Goal: Information Seeking & Learning: Learn about a topic

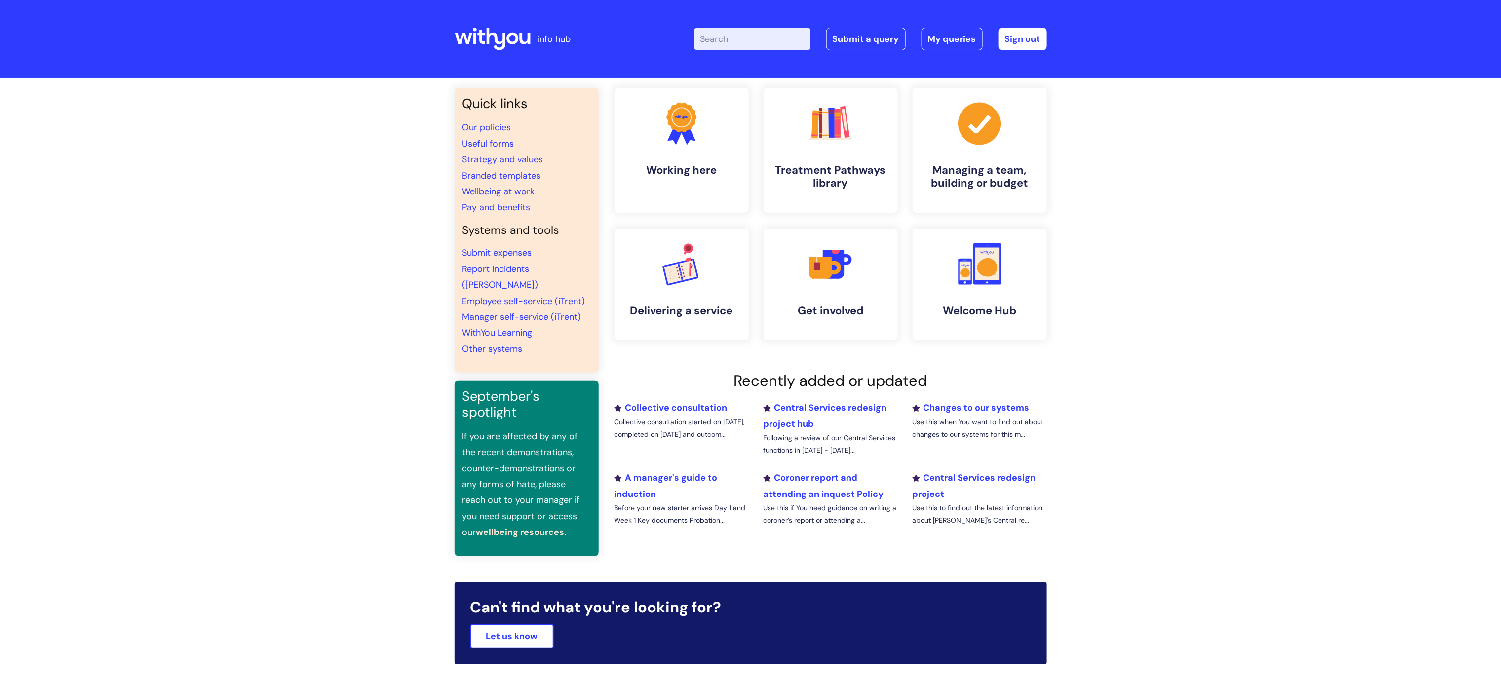
click at [759, 35] on input "Enter your search term here..." at bounding box center [753, 39] width 116 height 22
click at [507, 209] on link "Pay and benefits" at bounding box center [497, 207] width 68 height 12
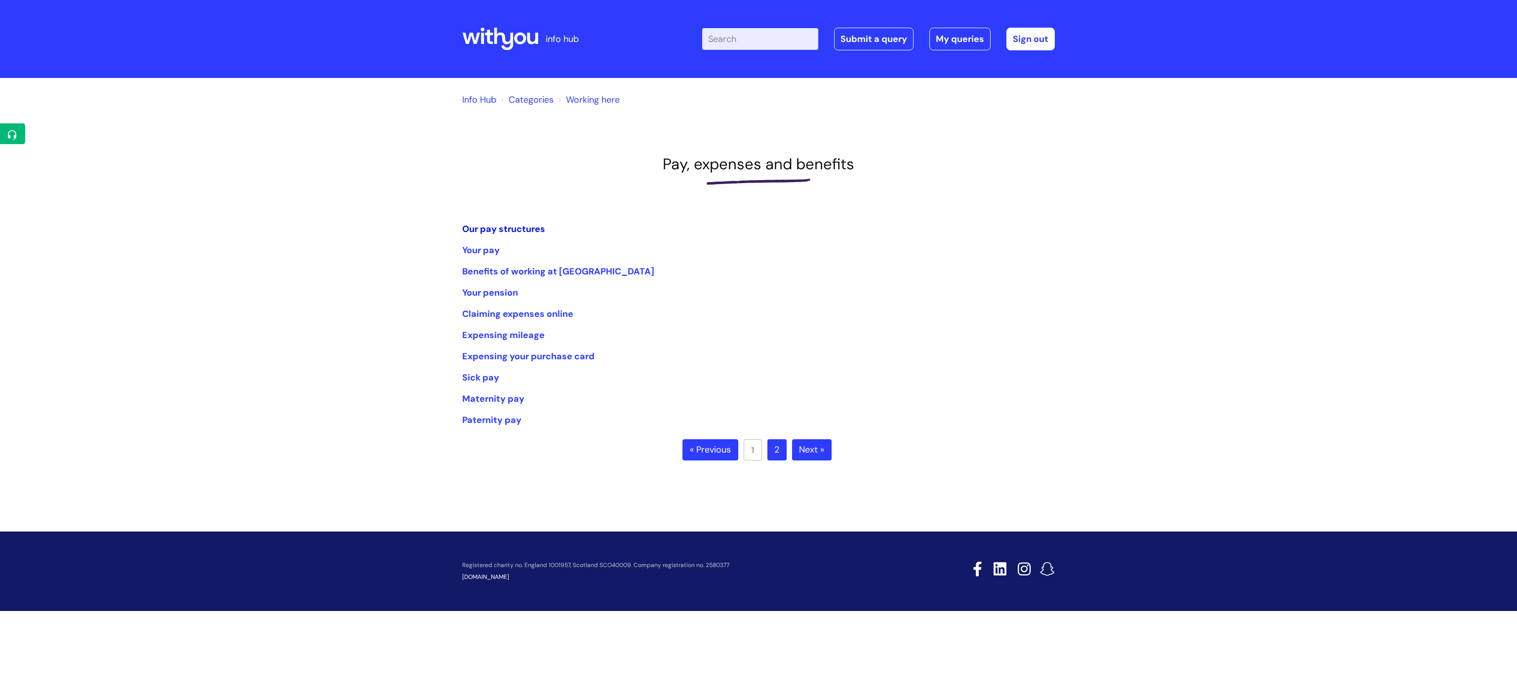
click at [498, 225] on link "Our pay structures" at bounding box center [503, 229] width 83 height 12
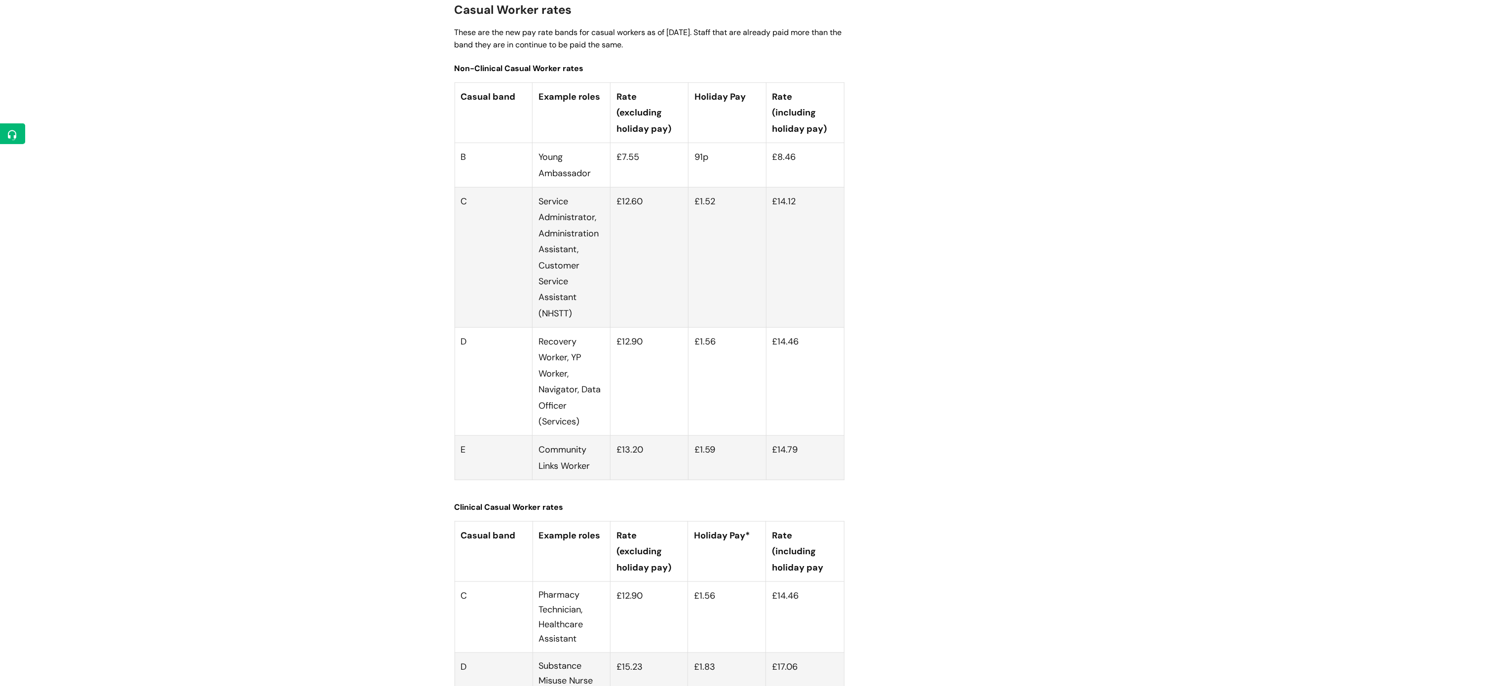
scroll to position [3357, 0]
